Goal: Information Seeking & Learning: Understand process/instructions

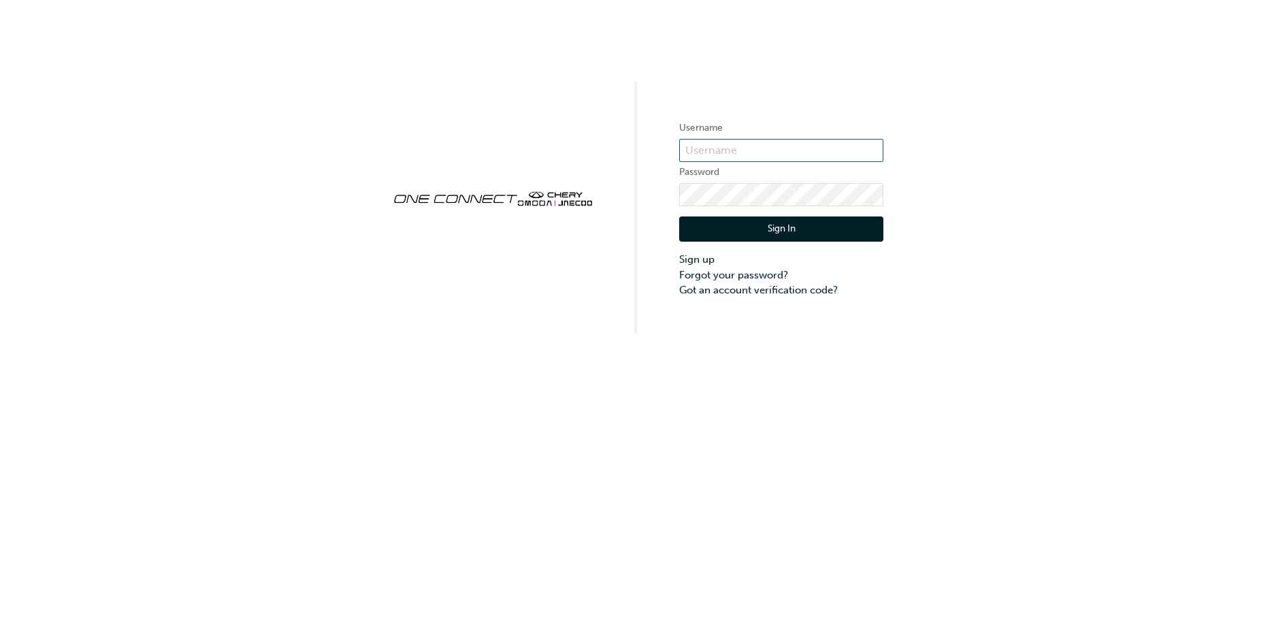
type input "CHAU0294"
click at [749, 230] on button "Sign In" at bounding box center [781, 229] width 204 height 26
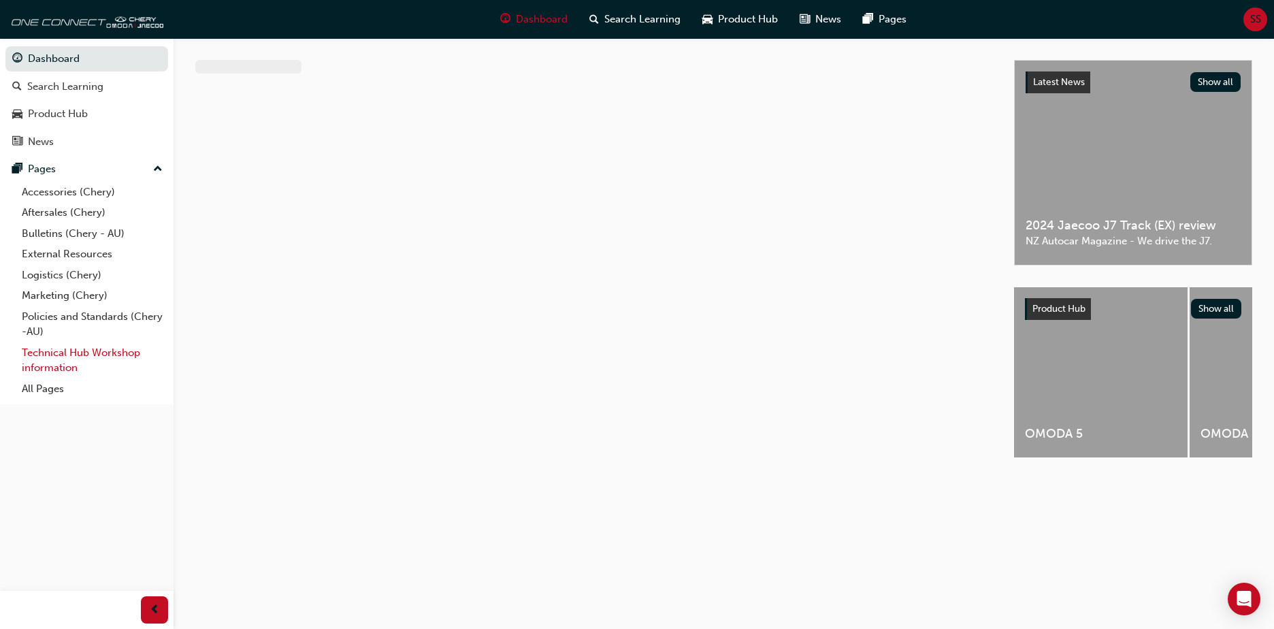
click at [37, 349] on link "Technical Hub Workshop information" at bounding box center [92, 360] width 152 height 36
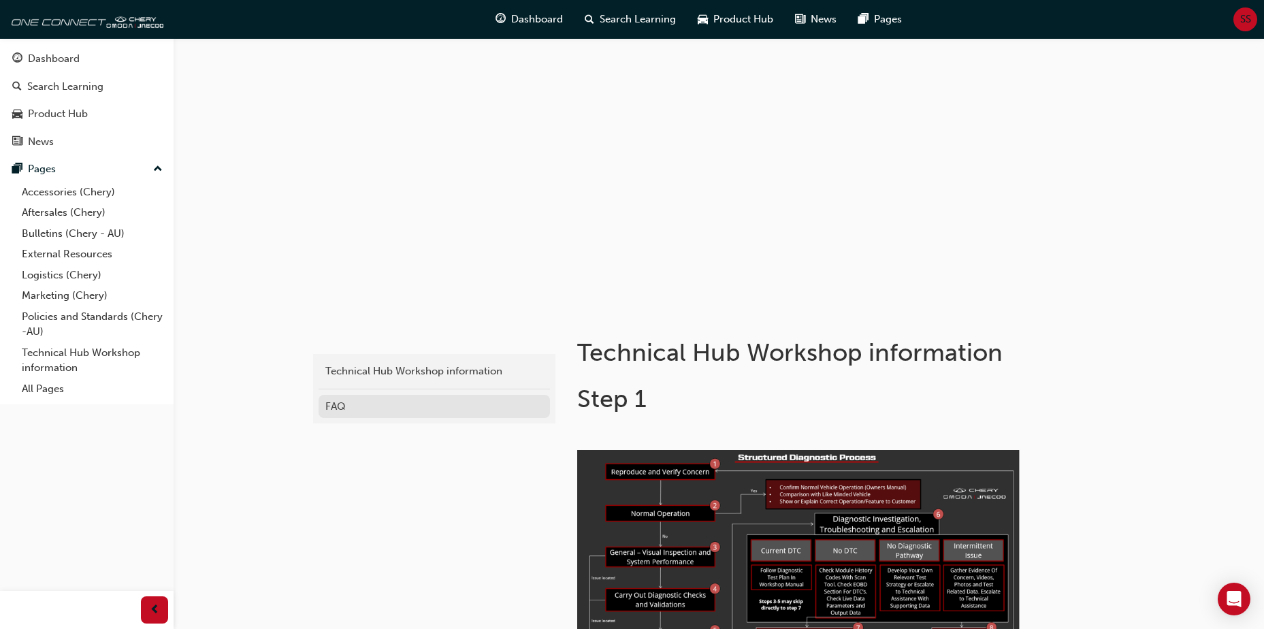
click at [337, 412] on div "FAQ" at bounding box center [434, 407] width 218 height 16
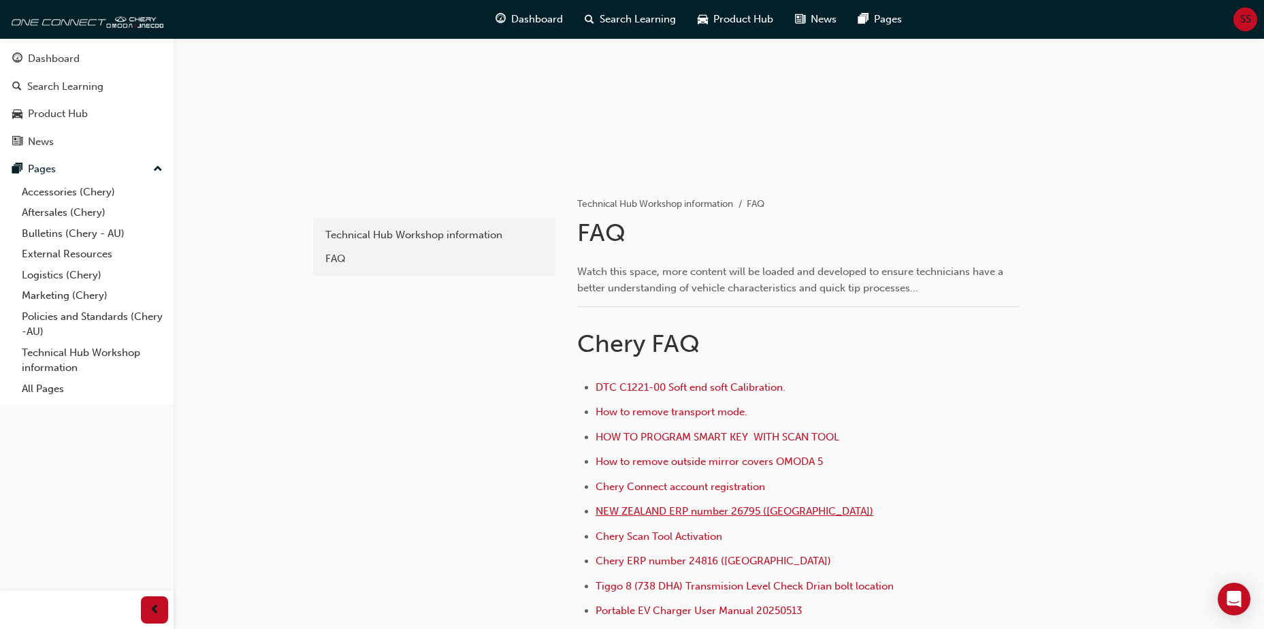
scroll to position [204, 0]
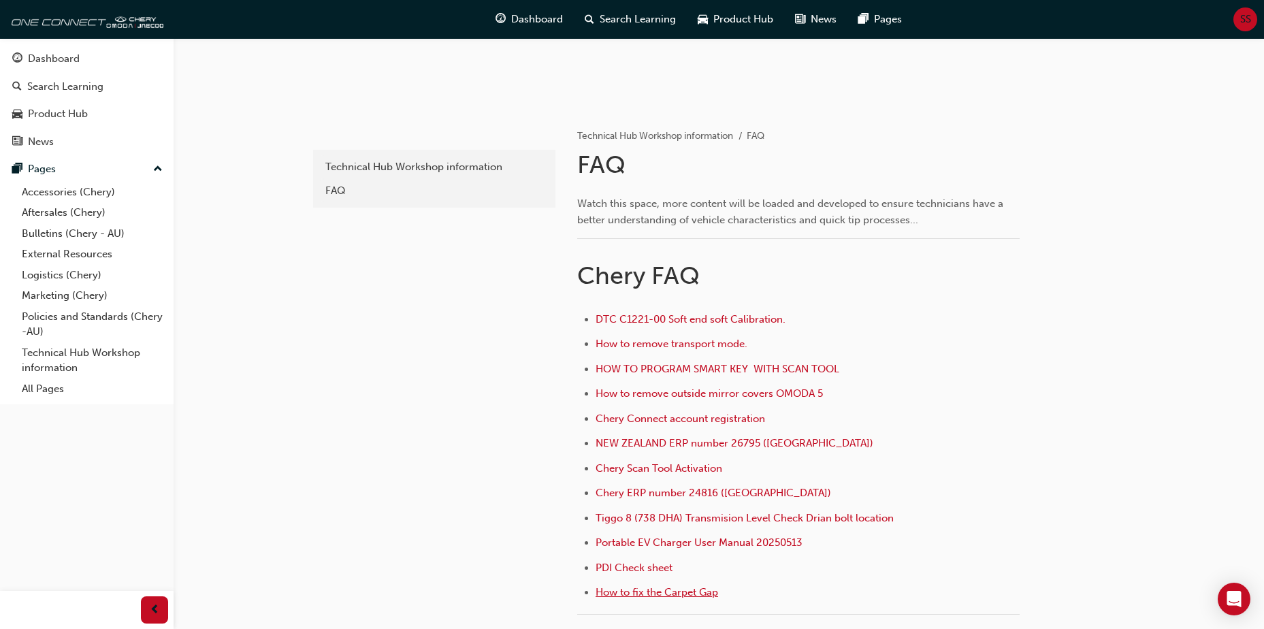
click at [659, 593] on span "How to fix the Carpet Gap" at bounding box center [657, 592] width 123 height 12
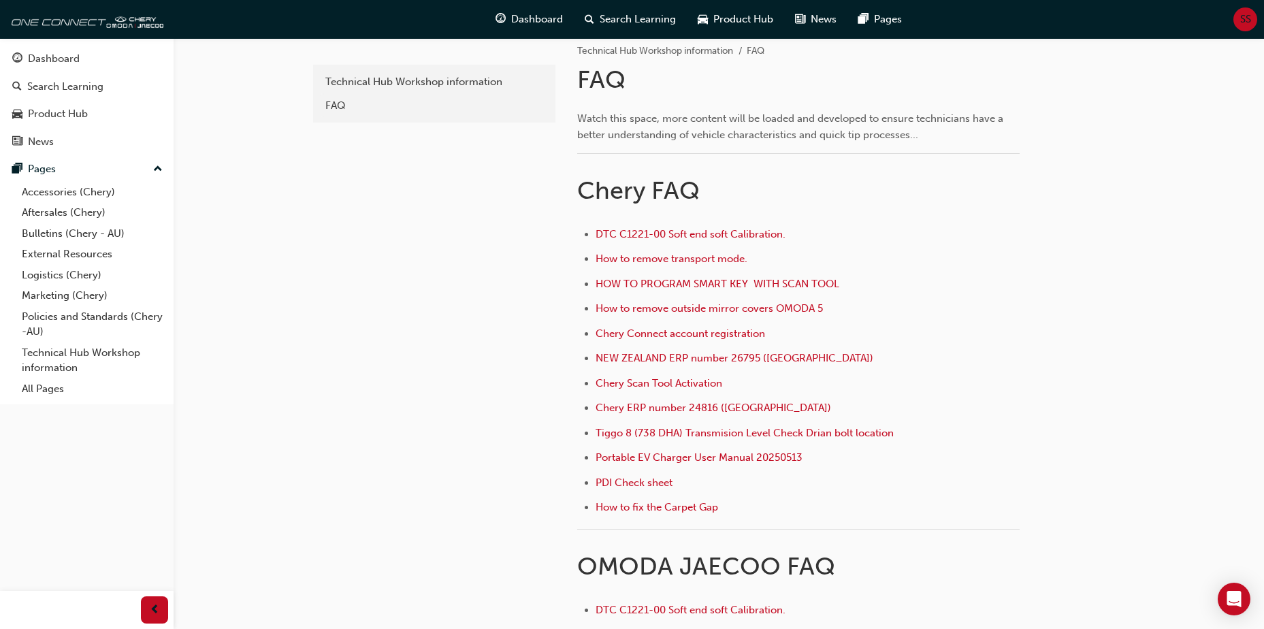
scroll to position [340, 0]
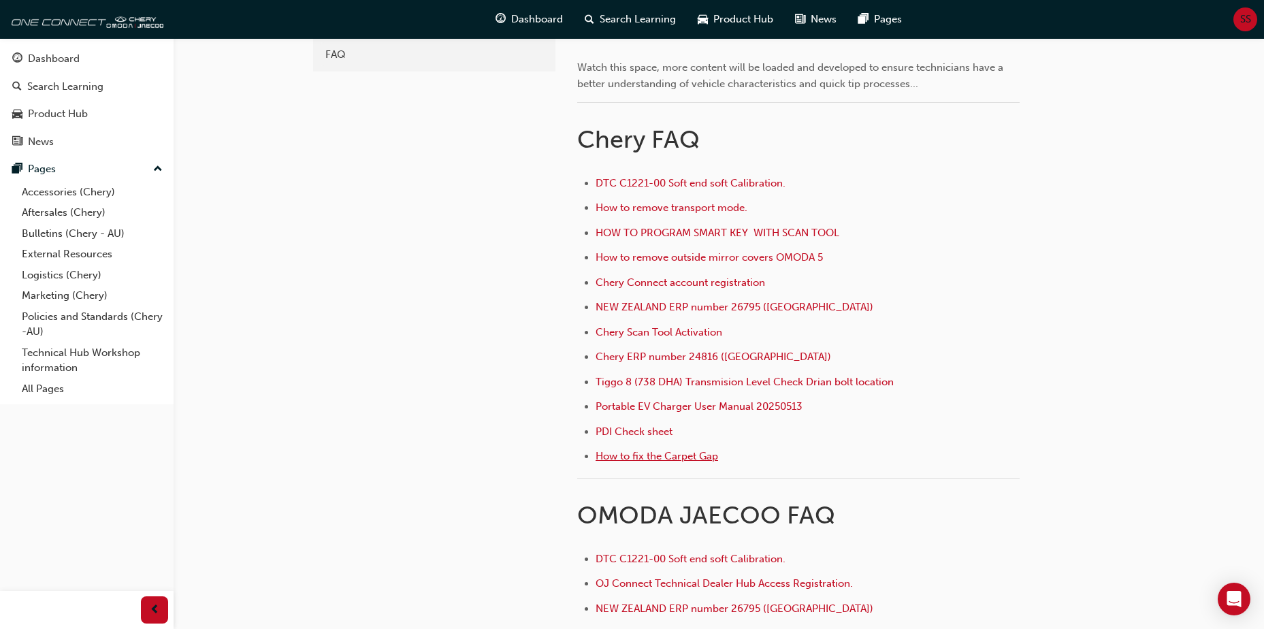
click at [694, 456] on span "How to fix the Carpet Gap" at bounding box center [657, 456] width 123 height 12
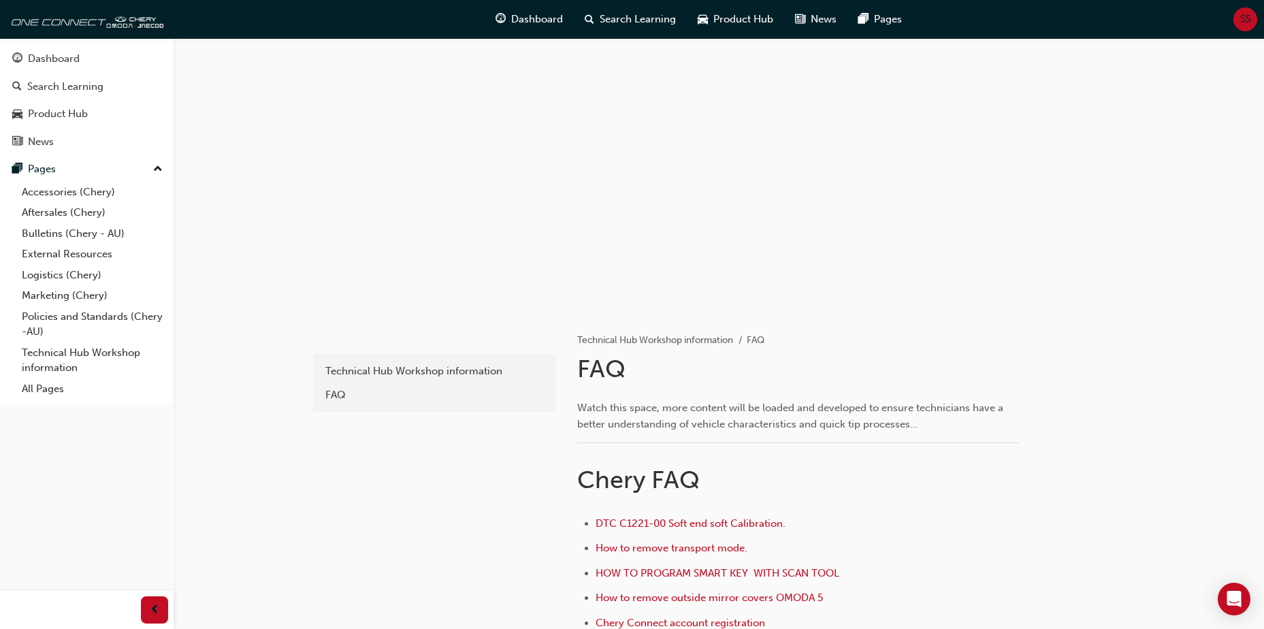
click at [1158, 254] on div at bounding box center [719, 174] width 1091 height 272
